Goal: Find specific page/section: Find specific page/section

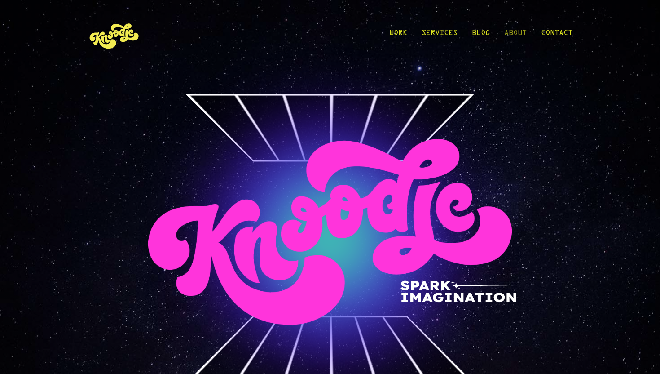
click at [517, 33] on link "About" at bounding box center [515, 35] width 22 height 42
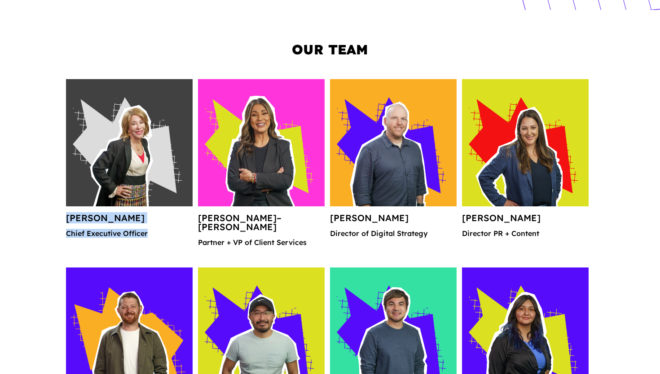
drag, startPoint x: 59, startPoint y: 217, endPoint x: 181, endPoint y: 232, distance: 122.6
click at [181, 232] on div "Our Team [PERSON_NAME] Chief Executive Officer [PERSON_NAME]–[PERSON_NAME] Part…" at bounding box center [330, 333] width 660 height 647
copy div "[PERSON_NAME] Chief Executive Officer"
